Goal: Contribute content: Contribute content

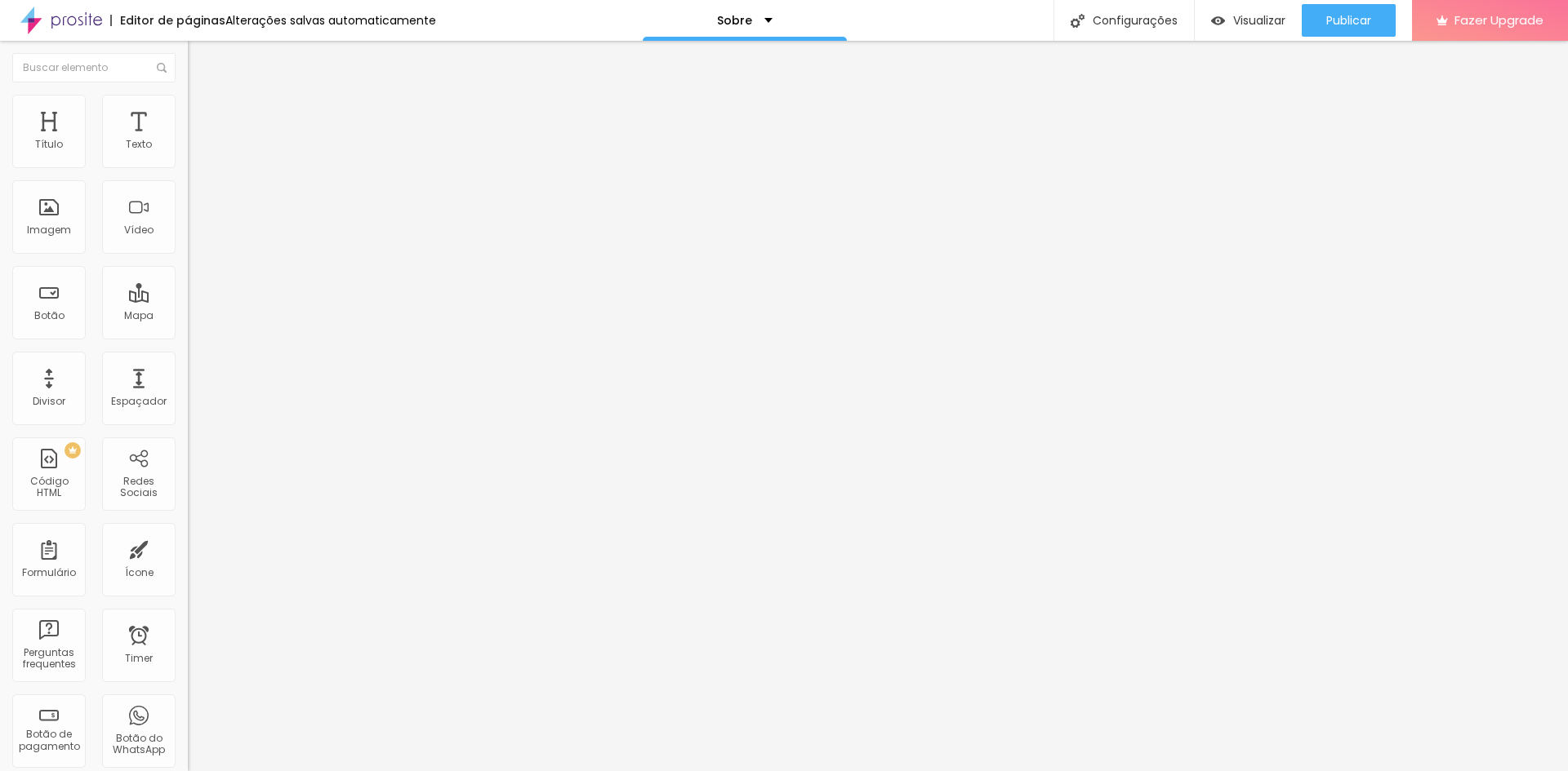
click at [187, 340] on img at bounding box center [193, 345] width 12 height 12
click at [187, 622] on button "+ Adicionar Icone" at bounding box center [238, 630] width 102 height 16
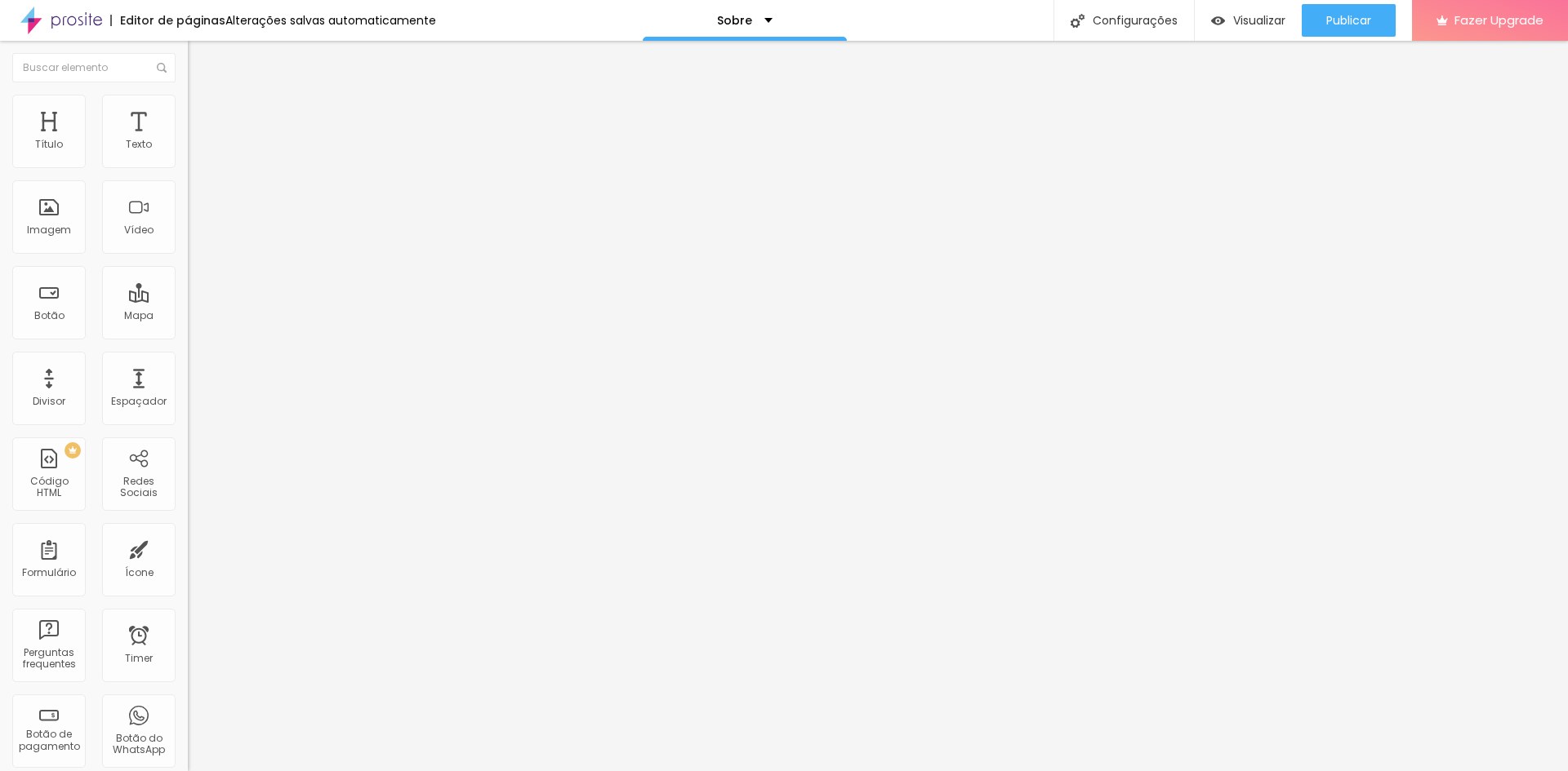
click at [54, 220] on div "Imagem" at bounding box center [49, 217] width 73 height 73
click at [54, 222] on div "Imagem" at bounding box center [49, 217] width 73 height 73
click at [1326, 26] on span "Publicar" at bounding box center [1348, 20] width 45 height 14
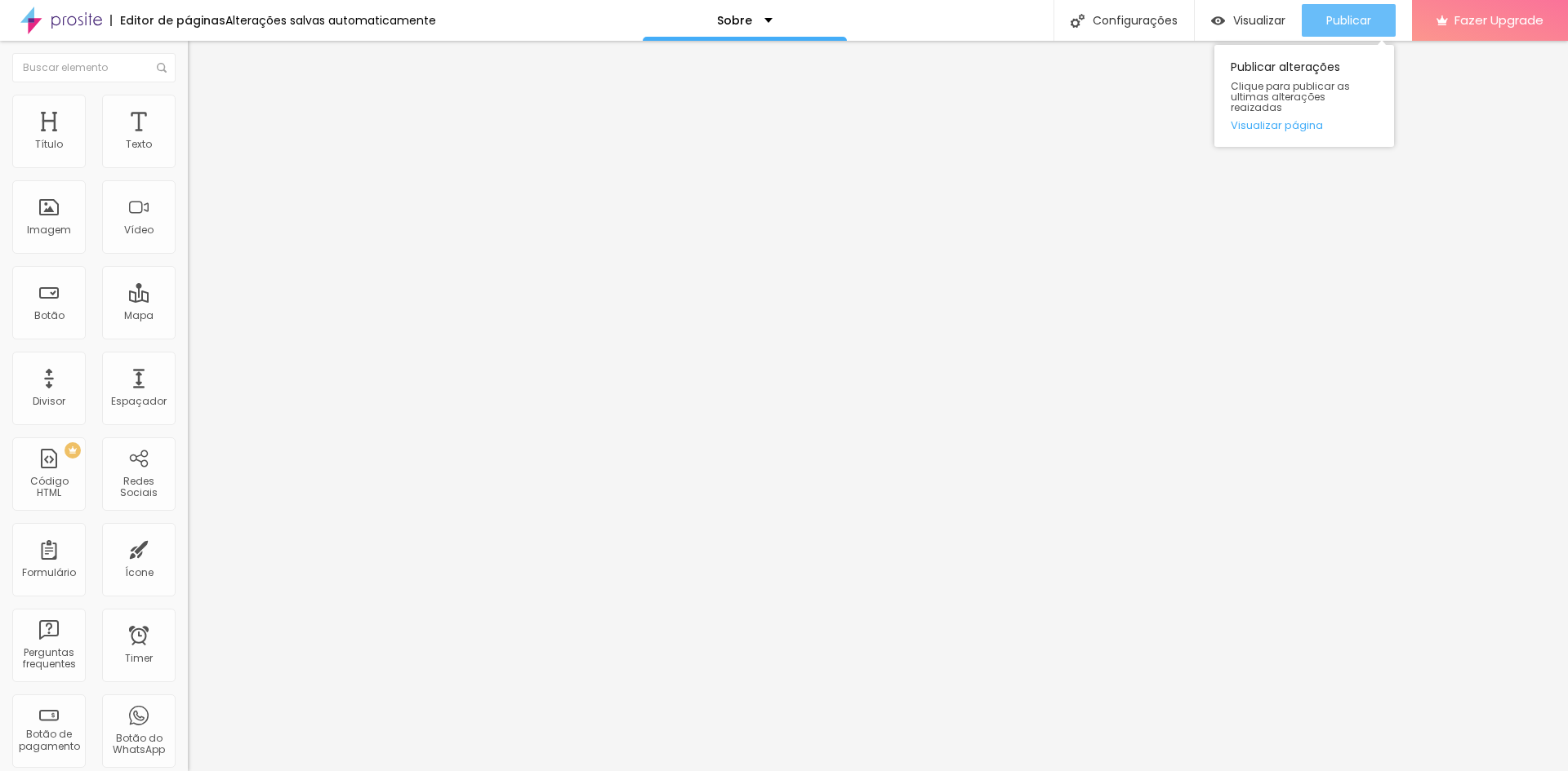
click at [1347, 26] on span "Publicar" at bounding box center [1348, 20] width 45 height 14
click at [187, 140] on span "Trocar imagem" at bounding box center [232, 133] width 89 height 14
click at [352, 770] on div at bounding box center [784, 781] width 1568 height 0
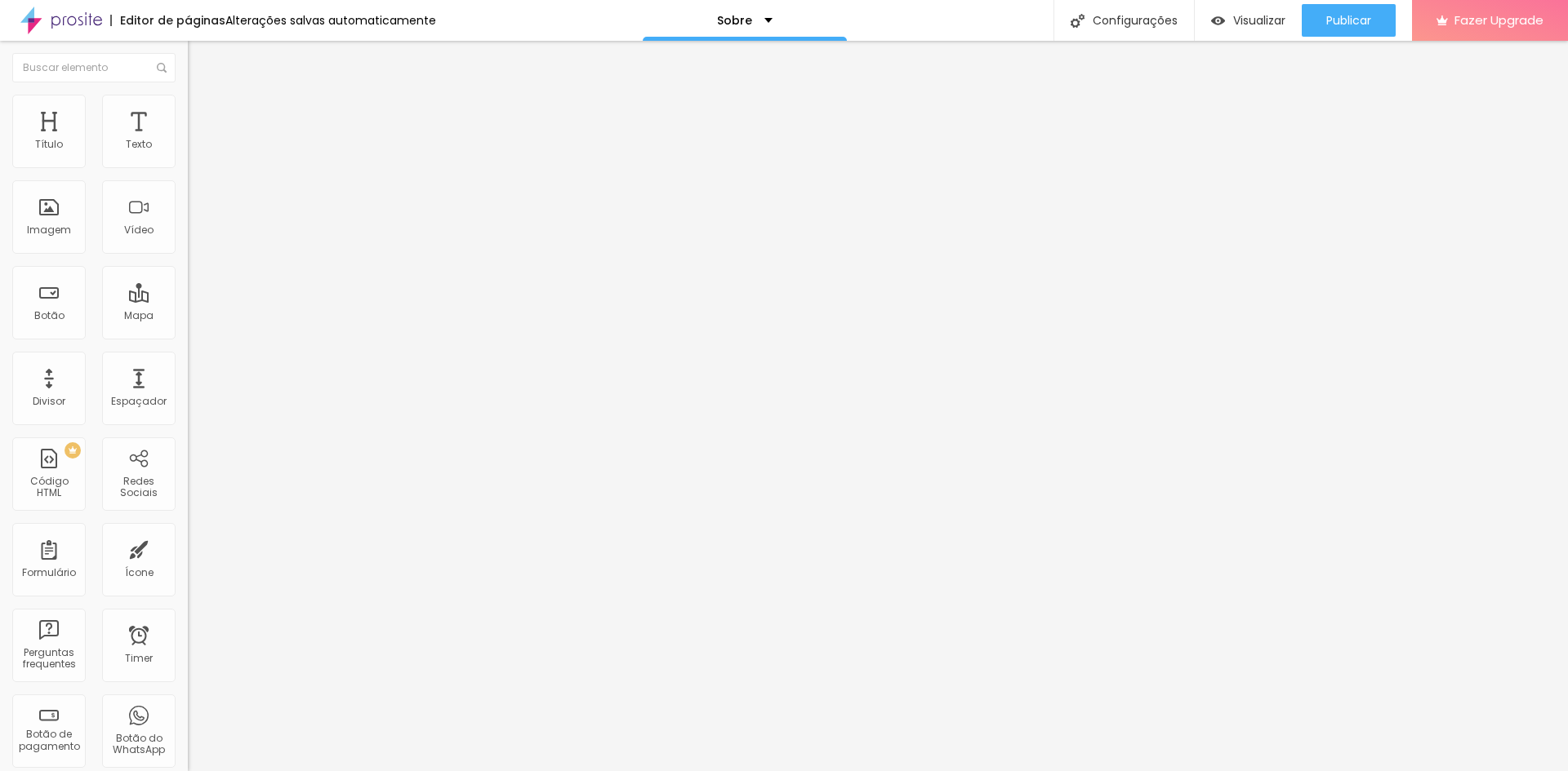
click at [264, 770] on div "Subindo 0/1 arquivos" at bounding box center [784, 776] width 1568 height 10
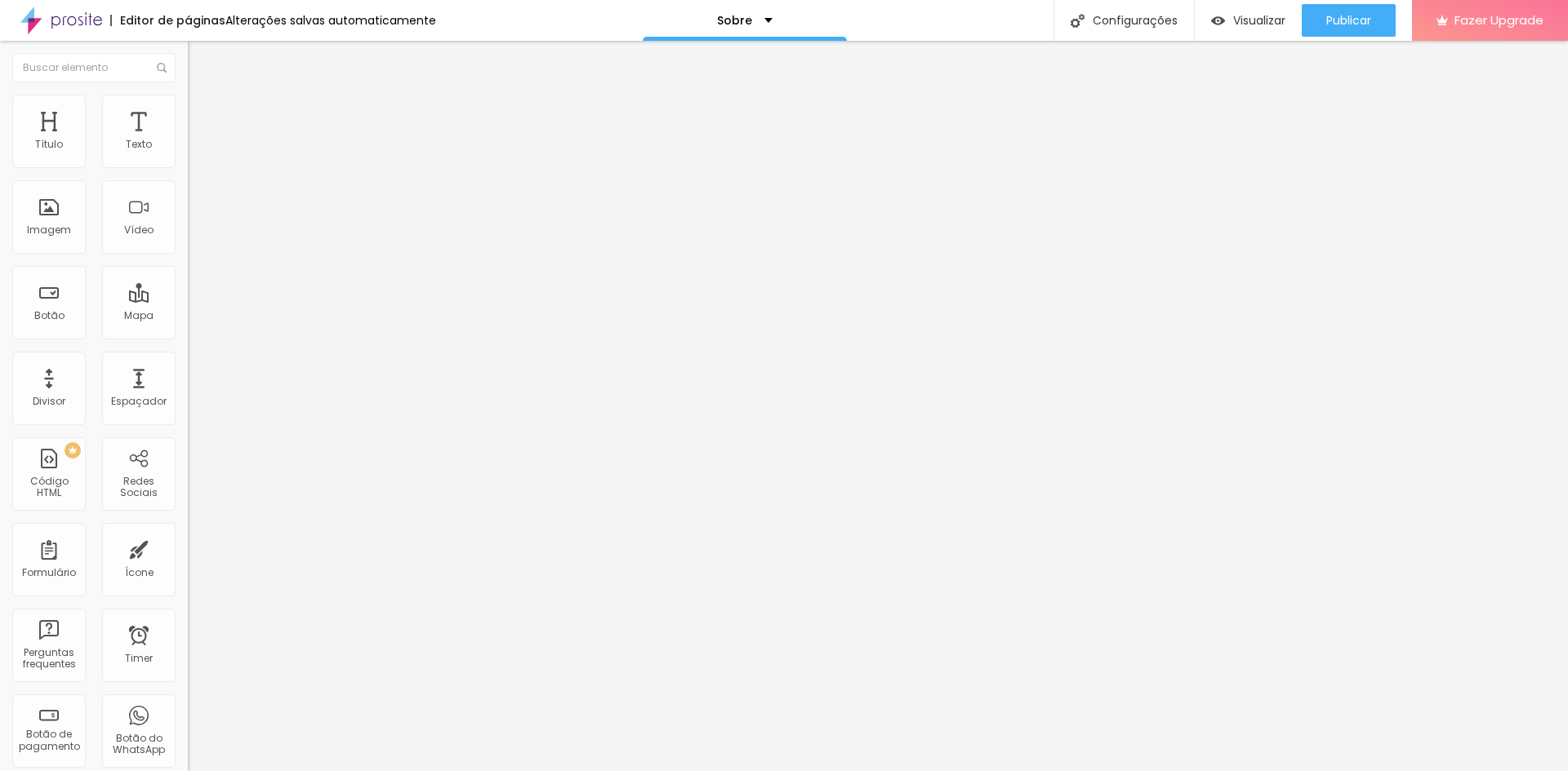
drag, startPoint x: 119, startPoint y: 708, endPoint x: 1314, endPoint y: 711, distance: 1195.0
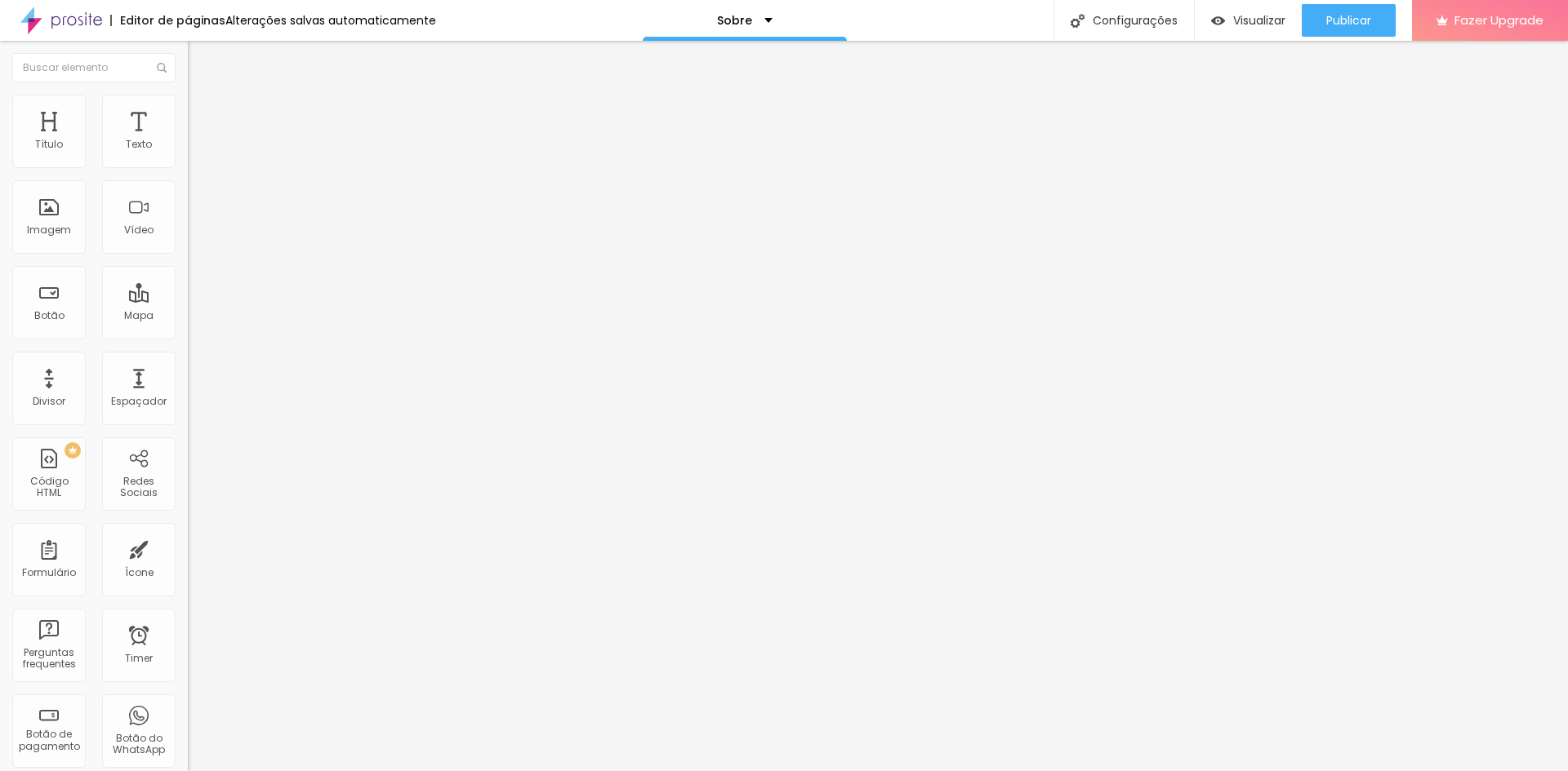
click at [187, 140] on span "Trocar imagem" at bounding box center [232, 133] width 89 height 14
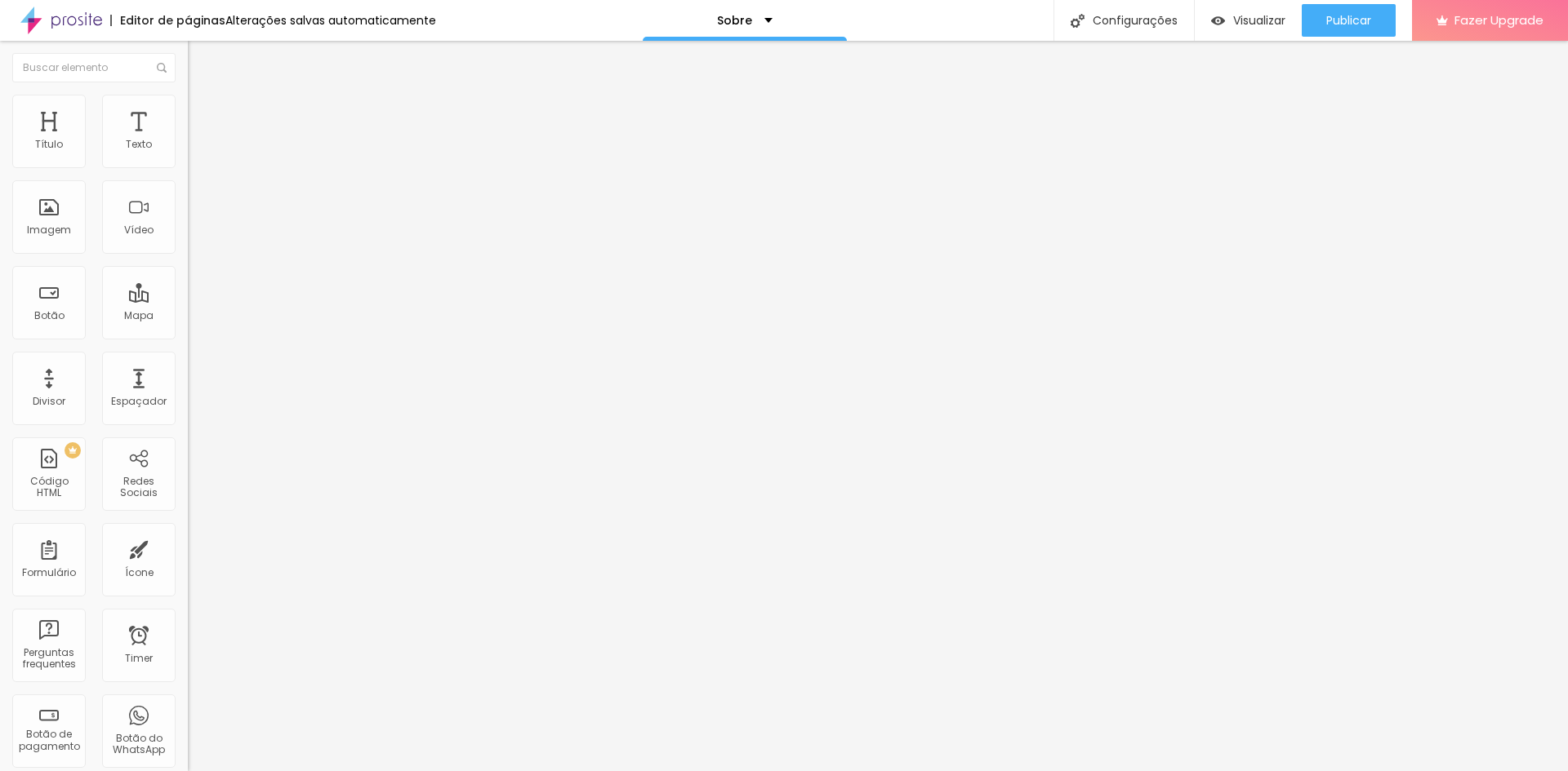
click at [187, 140] on span "Trocar imagem" at bounding box center [232, 133] width 89 height 14
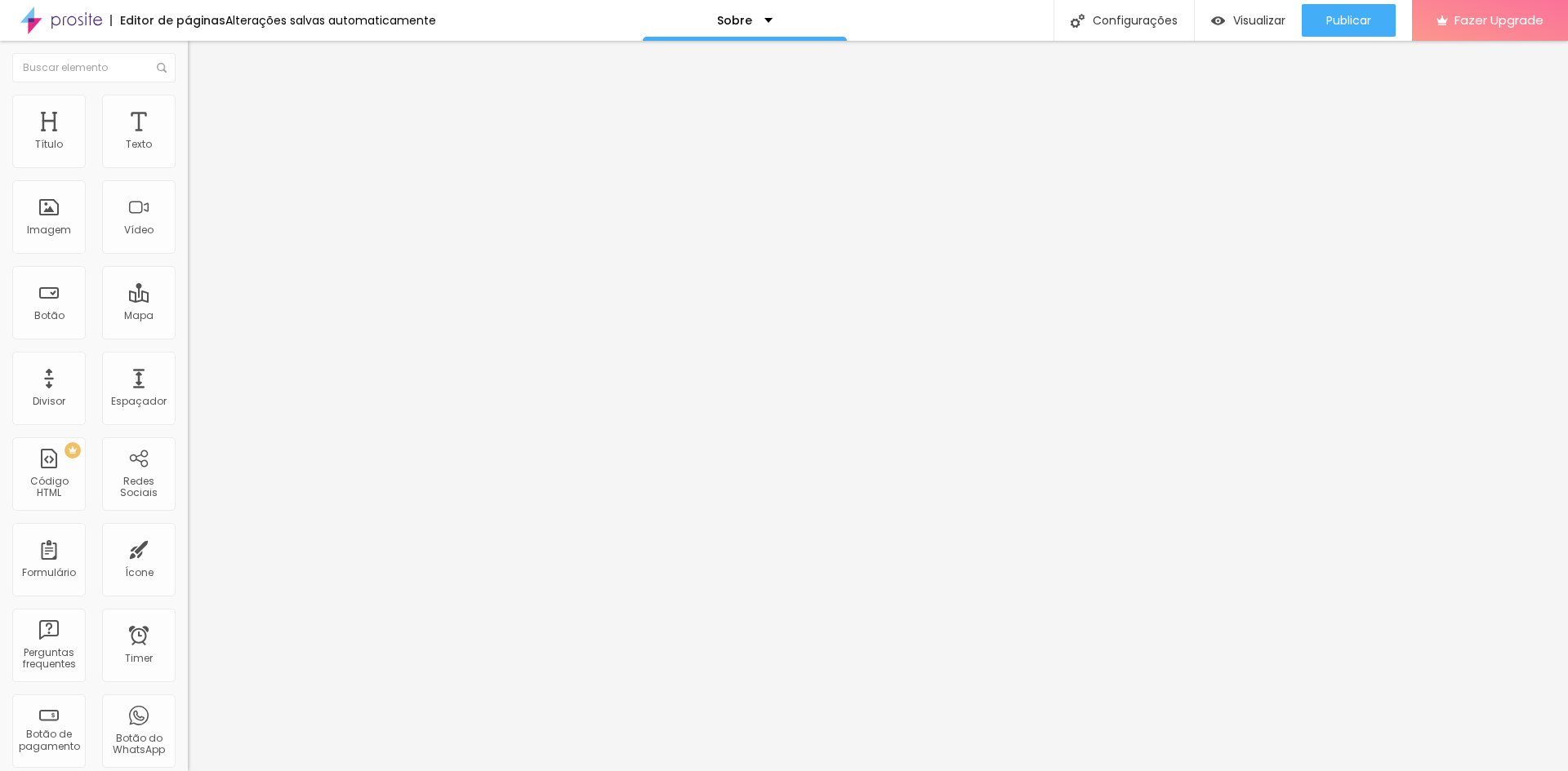
click at [1335, 18] on span "Publicar" at bounding box center [1348, 20] width 45 height 14
click at [1340, 17] on span "Publicar" at bounding box center [1348, 20] width 45 height 14
